Goal: Information Seeking & Learning: Learn about a topic

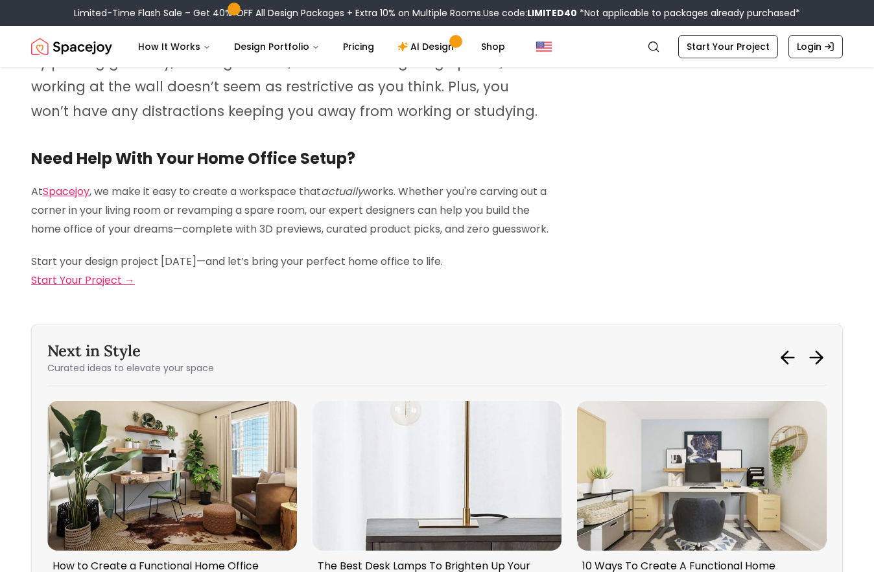
scroll to position [5640, 0]
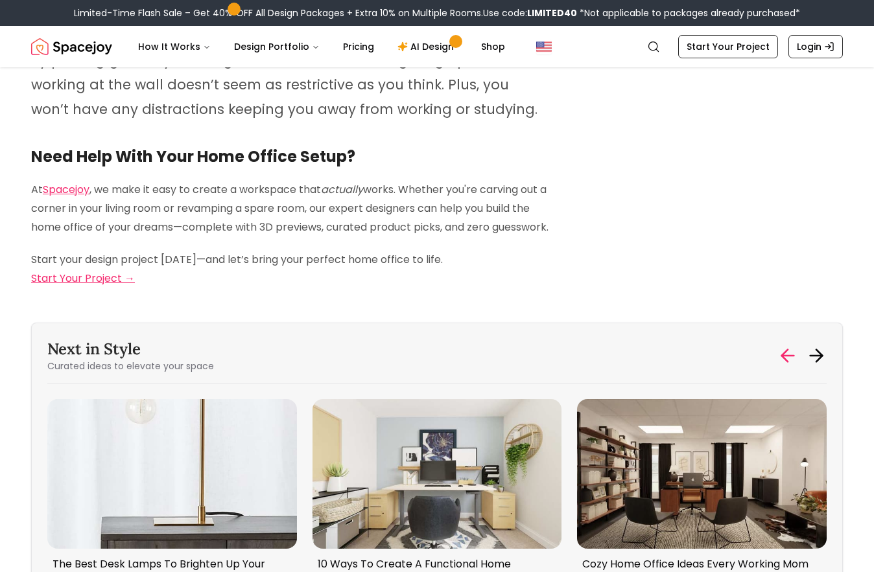
click at [786, 346] on icon at bounding box center [787, 356] width 21 height 21
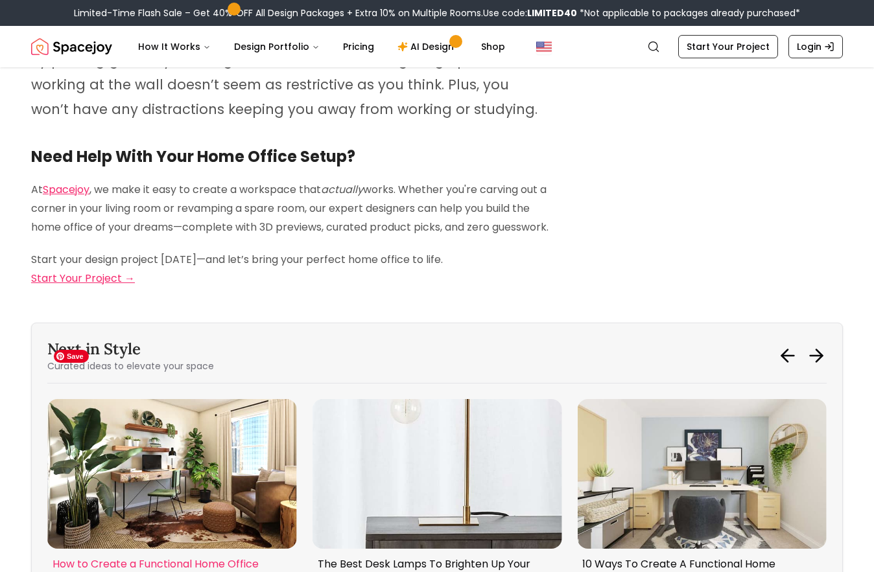
click at [229, 474] on img "1 / 6" at bounding box center [172, 474] width 250 height 150
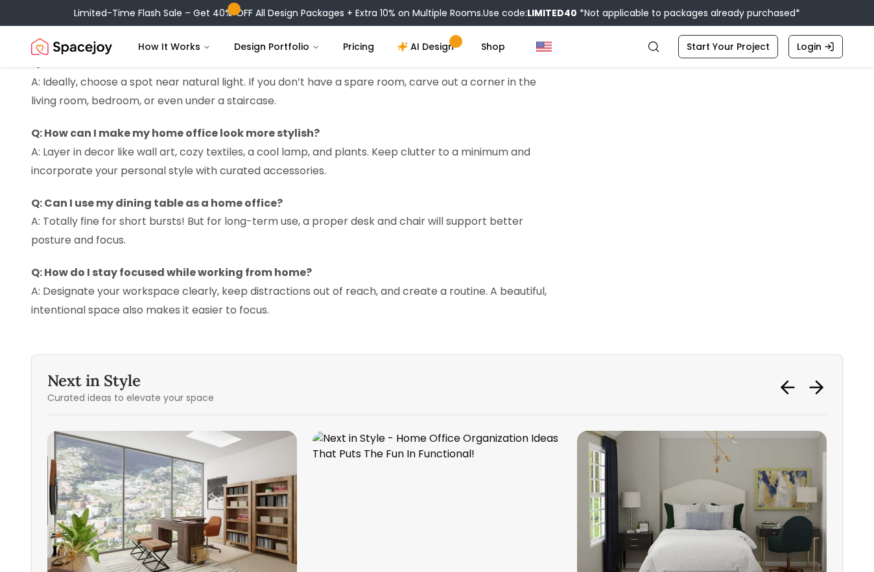
scroll to position [3695, 0]
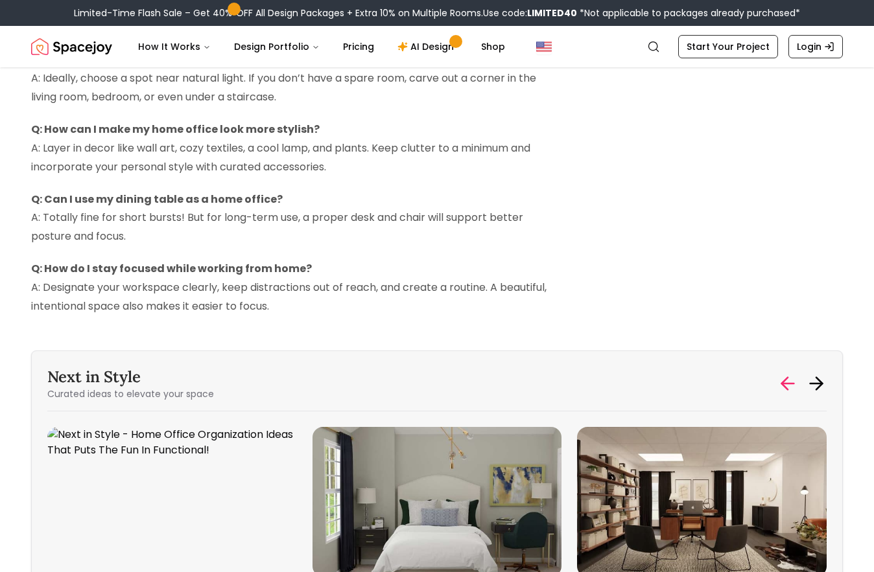
click at [783, 381] on icon at bounding box center [787, 383] width 21 height 21
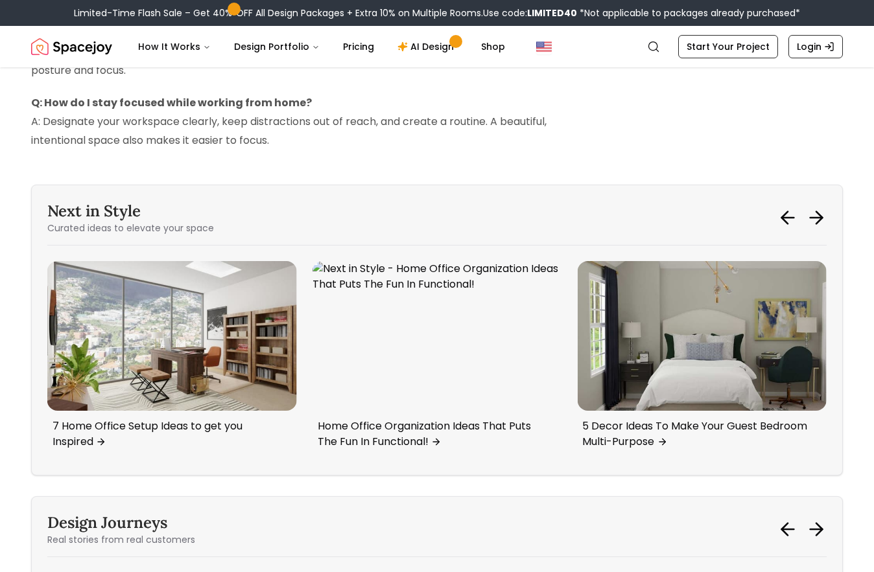
scroll to position [3890, 0]
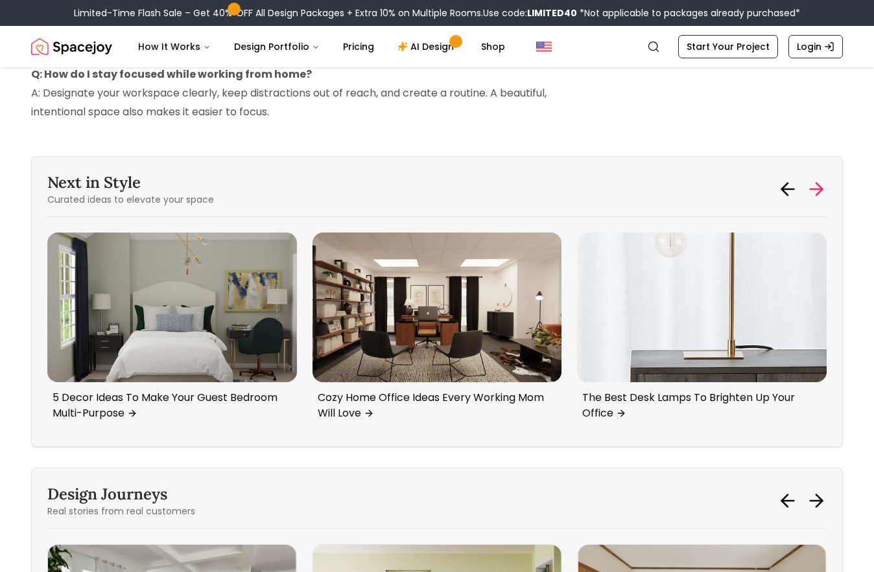
click at [812, 191] on icon at bounding box center [816, 189] width 21 height 21
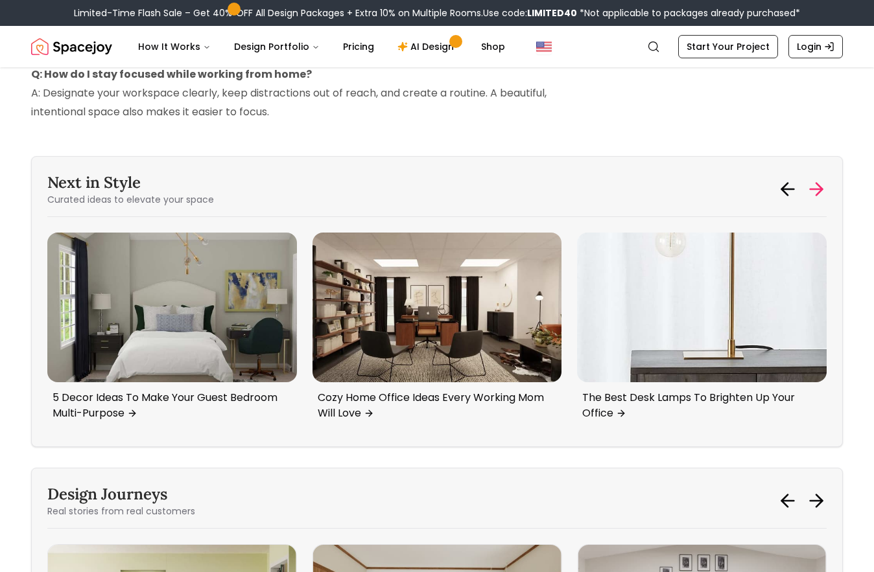
click at [812, 191] on icon at bounding box center [816, 189] width 21 height 21
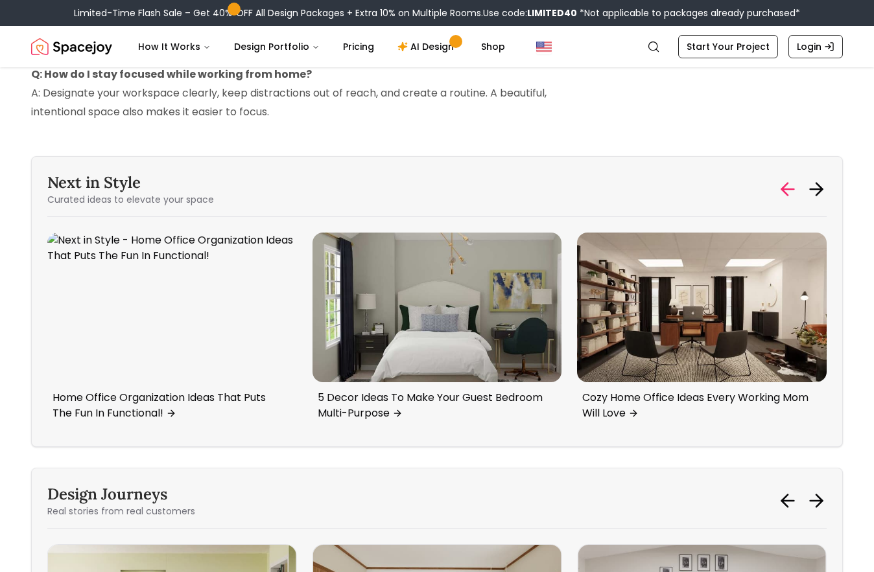
click at [784, 188] on icon at bounding box center [785, 189] width 6 height 12
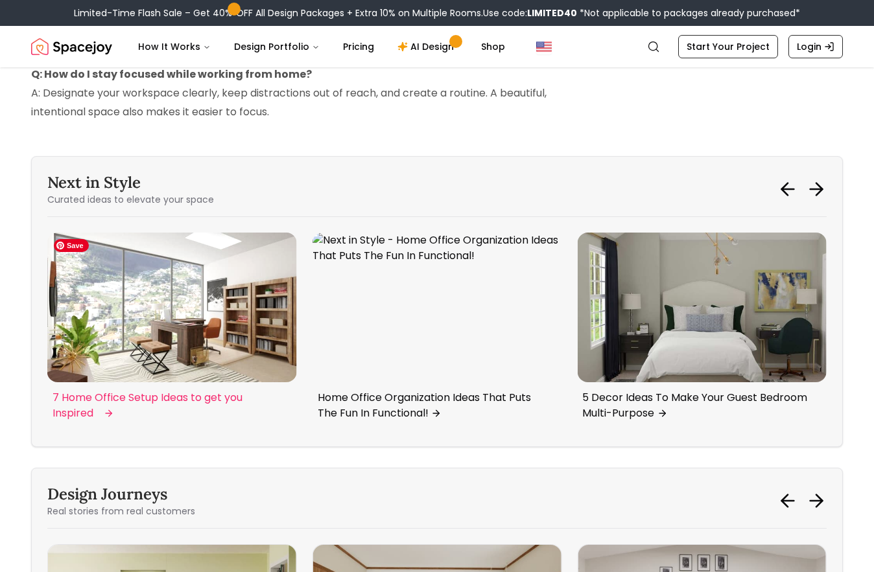
click at [179, 319] on img "4 / 6" at bounding box center [172, 308] width 250 height 150
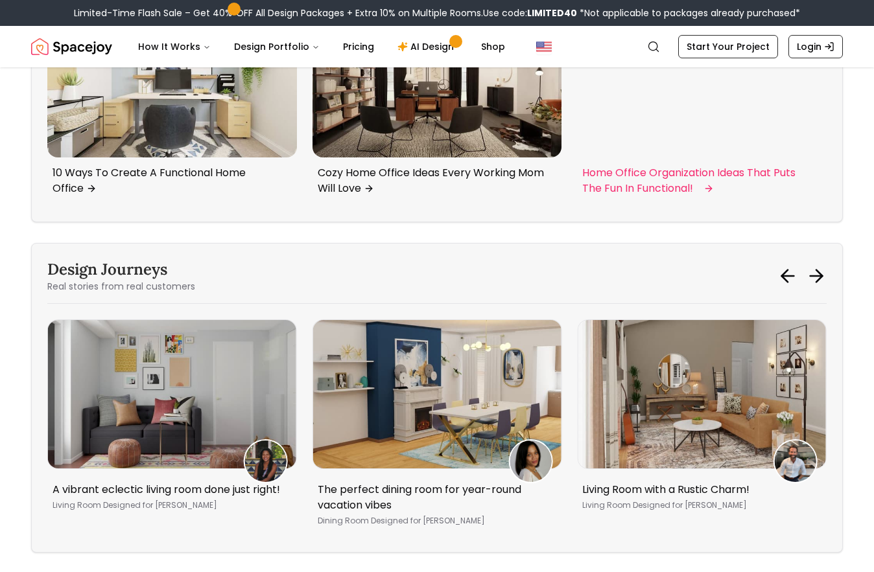
scroll to position [6094, 0]
